Goal: Navigation & Orientation: Understand site structure

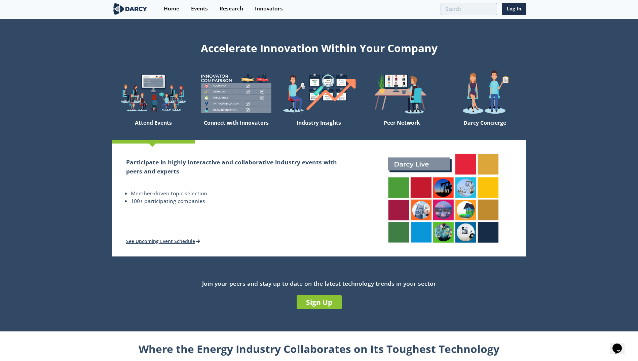
click at [269, 8] on div "Innovators" at bounding box center [269, 8] width 28 height 5
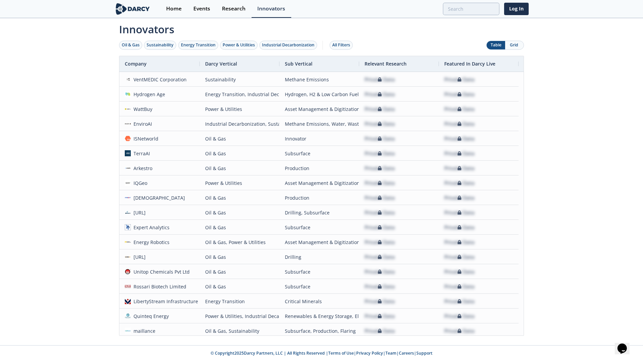
click at [178, 9] on div "Home" at bounding box center [173, 8] width 15 height 5
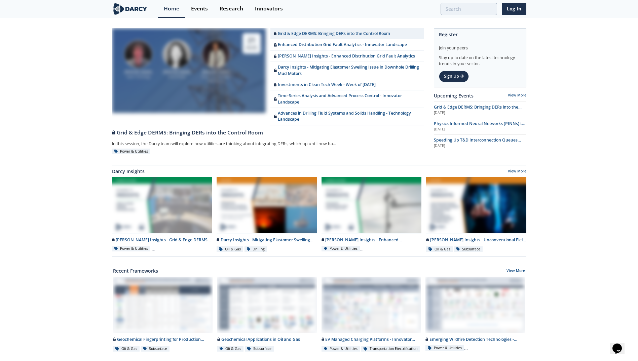
click at [200, 8] on div "Events" at bounding box center [199, 8] width 17 height 5
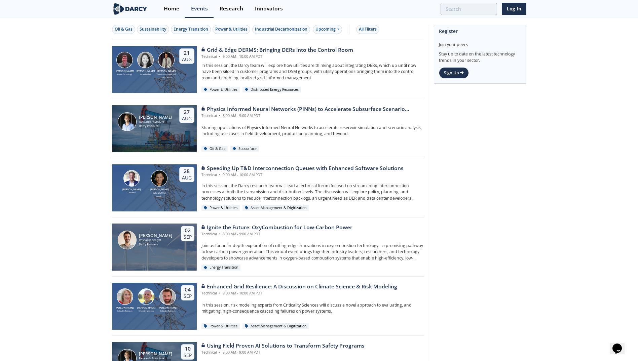
click at [173, 6] on div "Home" at bounding box center [171, 8] width 15 height 5
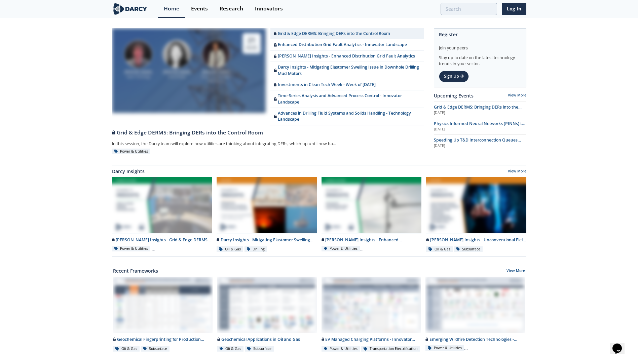
click at [274, 10] on div "Innovators" at bounding box center [269, 8] width 28 height 5
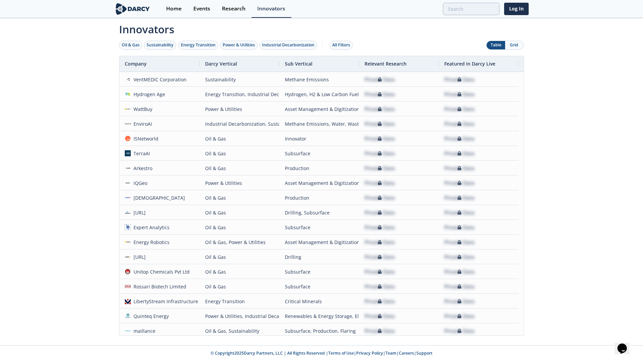
click at [133, 3] on img at bounding box center [132, 9] width 37 height 12
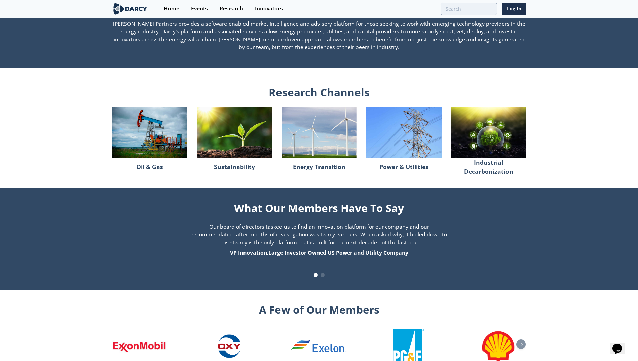
scroll to position [603, 0]
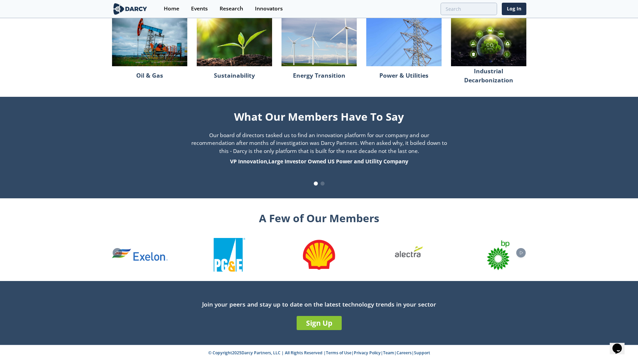
click at [407, 353] on link "Careers" at bounding box center [403, 353] width 15 height 6
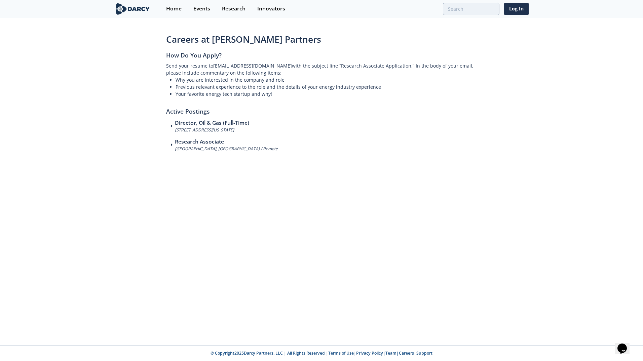
click at [170, 8] on div "Home" at bounding box center [173, 8] width 15 height 5
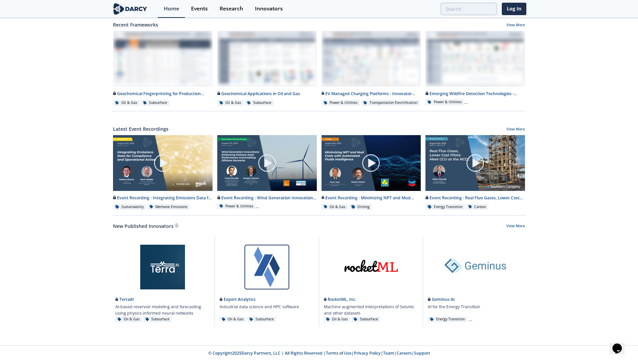
scroll to position [41, 0]
